Goal: Obtain resource: Download file/media

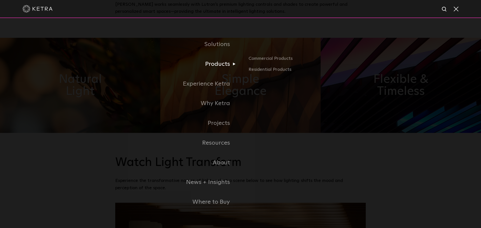
click at [226, 64] on link "Products" at bounding box center [177, 64] width 125 height 20
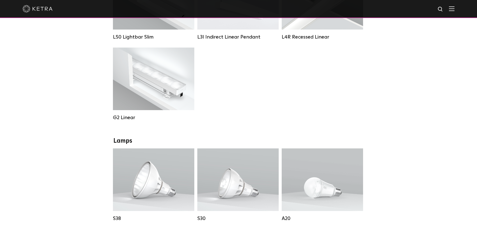
scroll to position [244, 0]
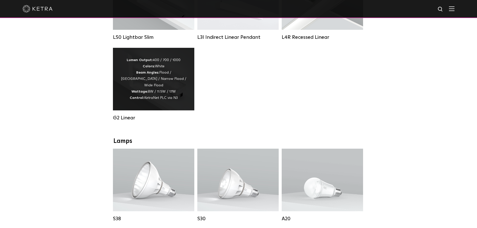
click at [185, 87] on div "Lumen Output: 400 / 700 / 1000 Colors: White Beam Angles: Flood / Graze / Narro…" at bounding box center [153, 79] width 66 height 44
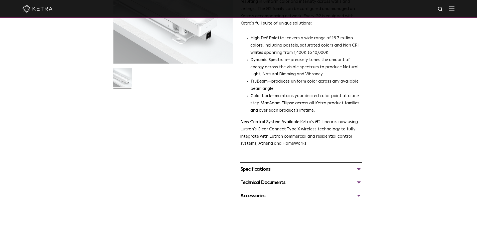
scroll to position [93, 0]
click at [275, 185] on div "Technical Documents" at bounding box center [301, 182] width 122 height 8
click at [271, 196] on link "G2 Specification Sheet" at bounding box center [263, 197] width 47 height 4
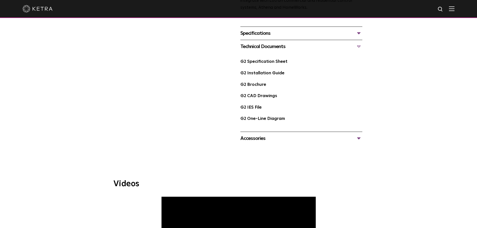
scroll to position [0, 0]
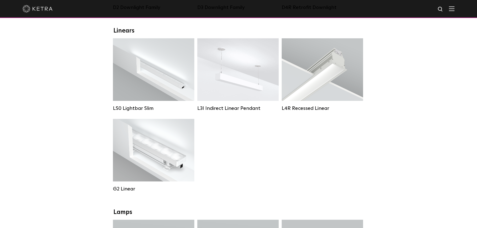
scroll to position [176, 0]
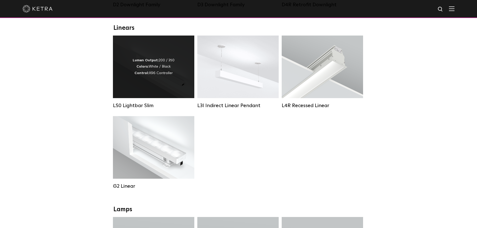
click at [121, 58] on div "Lumen Output: 200 / 350 Colors: White / Black Control: X96 Controller" at bounding box center [153, 67] width 81 height 63
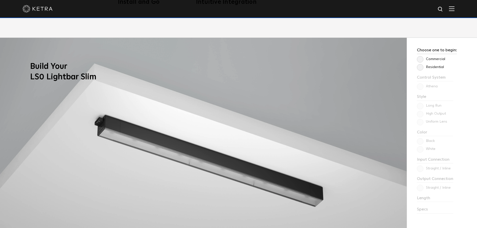
scroll to position [420, 0]
click at [422, 71] on div "Choose one to begin: Commercial Residential Control System Athena HomeWorks Sty…" at bounding box center [442, 152] width 70 height 229
click at [436, 68] on label "Residential" at bounding box center [430, 67] width 27 height 4
click at [0, 0] on input "Residential" at bounding box center [0, 0] width 0 height 0
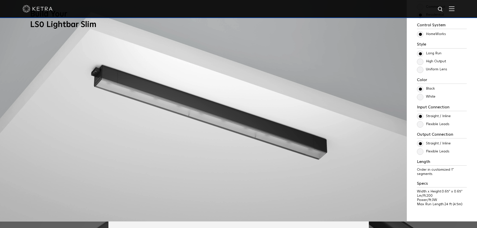
scroll to position [478, 0]
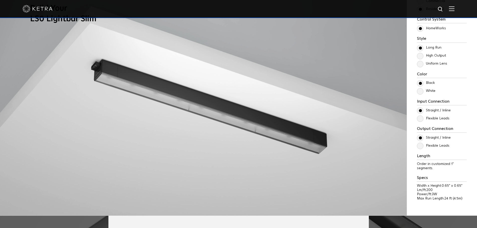
click at [423, 93] on label "White" at bounding box center [426, 91] width 19 height 4
click at [0, 0] on input "White" at bounding box center [0, 0] width 0 height 0
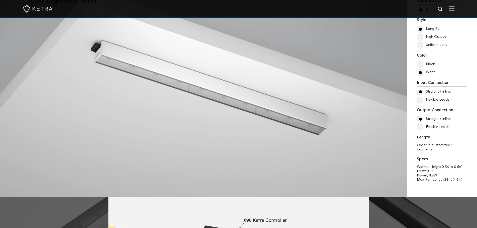
click at [348, 121] on img at bounding box center [203, 79] width 407 height 236
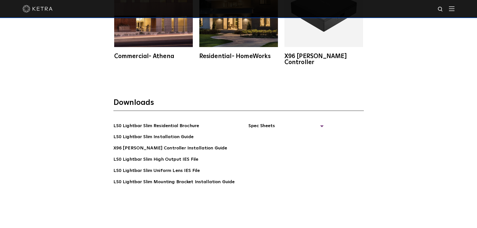
scroll to position [973, 0]
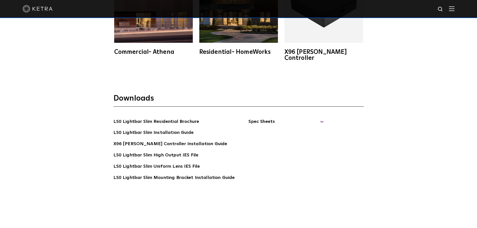
click at [254, 118] on span "Spec Sheets" at bounding box center [285, 123] width 75 height 11
click at [293, 129] on link "LS0 Lightbar Slim Spec Sheet" at bounding box center [287, 133] width 64 height 8
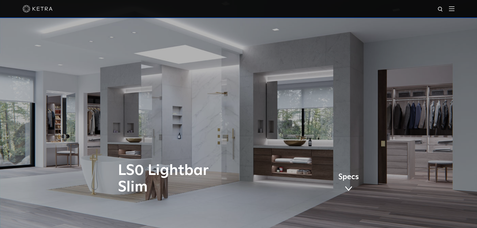
scroll to position [7, 0]
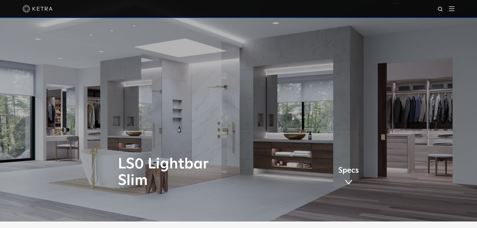
click at [38, 10] on img at bounding box center [38, 9] width 30 height 8
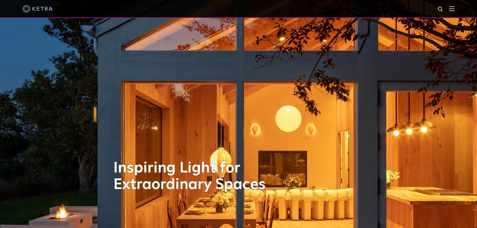
click at [454, 9] on img at bounding box center [452, 8] width 6 height 5
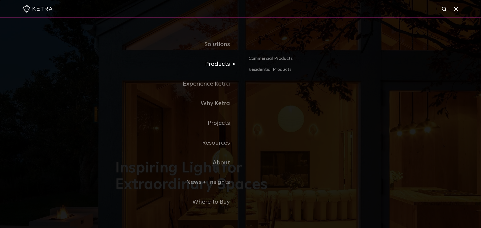
click at [213, 68] on link "Products" at bounding box center [177, 64] width 125 height 20
